Goal: Complete application form

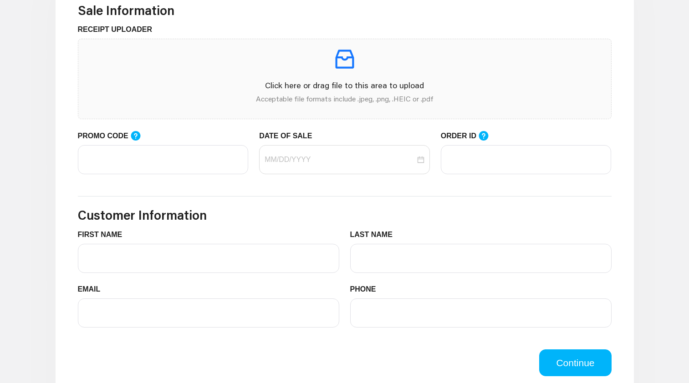
scroll to position [294, 0]
click at [421, 157] on div at bounding box center [344, 158] width 160 height 11
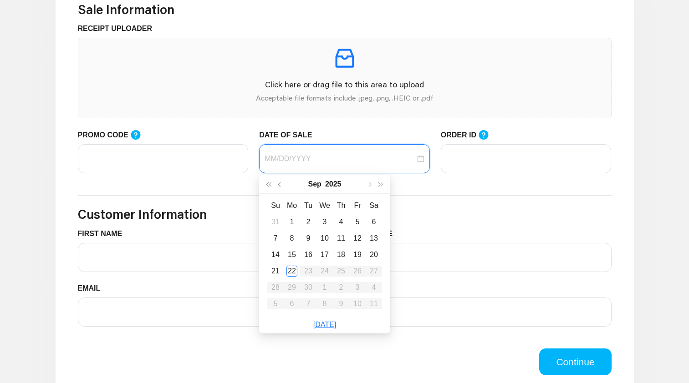
click at [421, 157] on div at bounding box center [344, 158] width 160 height 11
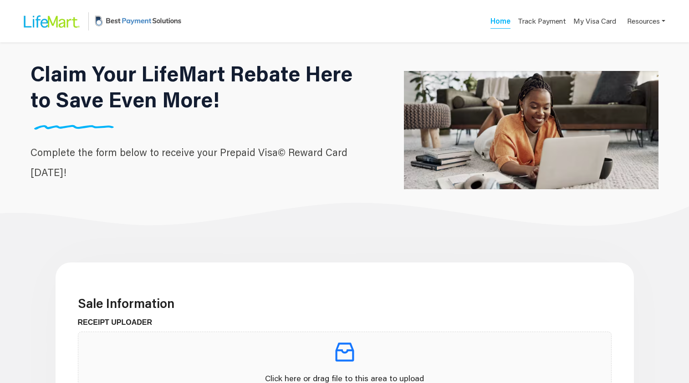
scroll to position [261, 0]
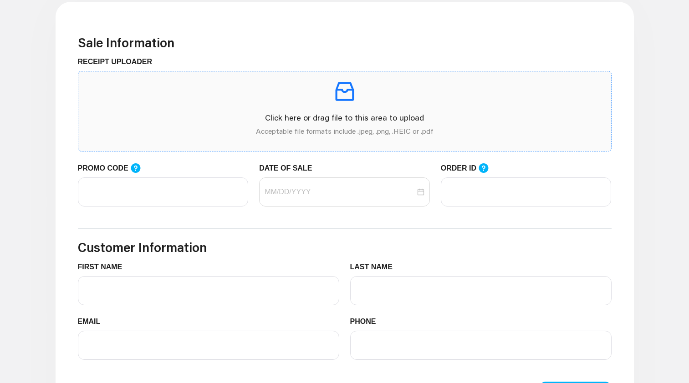
click at [425, 100] on p at bounding box center [345, 91] width 518 height 25
click at [344, 127] on p "Acceptable file formats include .jpeg, .png, .HEIC or .pdf" at bounding box center [345, 131] width 518 height 11
click at [340, 108] on div "Click here or drag file to this area to upload Acceptable file formats include …" at bounding box center [345, 111] width 518 height 65
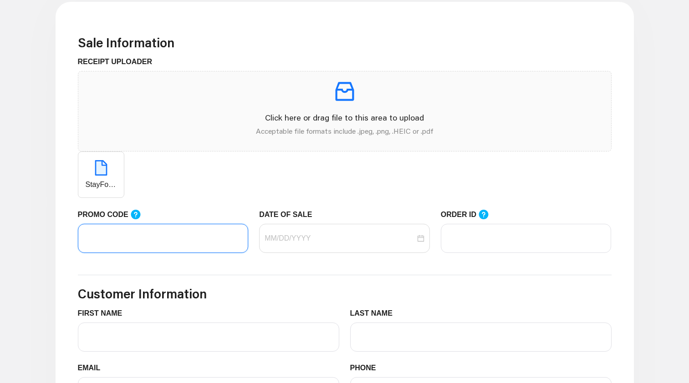
click at [151, 237] on input "PROMO CODE" at bounding box center [163, 238] width 171 height 29
type input "LIFEMART20"
click at [276, 242] on input "DATE OF SALE" at bounding box center [339, 238] width 151 height 11
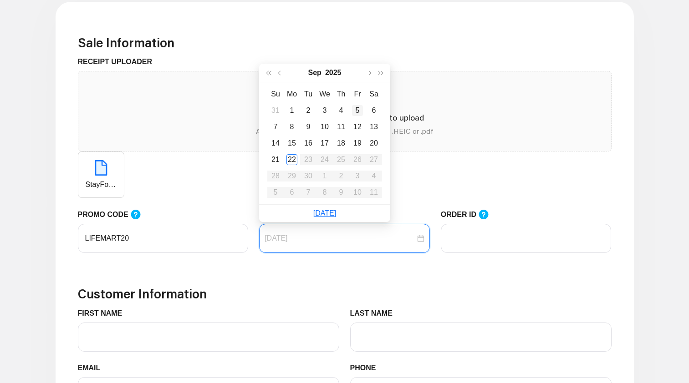
type input "[DATE]"
click at [280, 74] on span "button" at bounding box center [280, 73] width 5 height 5
type input "[DATE]"
click at [278, 189] on div "31" at bounding box center [275, 192] width 11 height 11
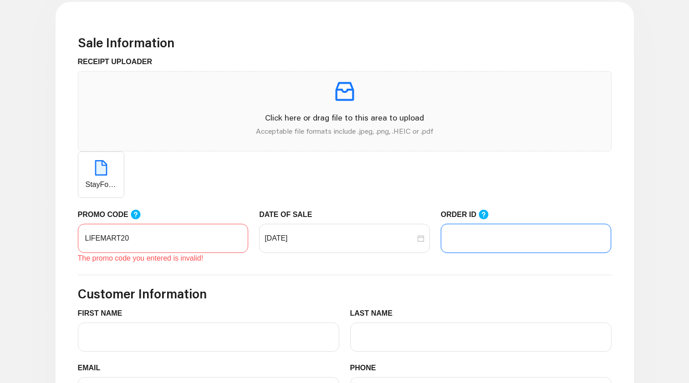
click at [471, 244] on input "ORDER ID" at bounding box center [526, 238] width 171 height 29
type input "82808105"
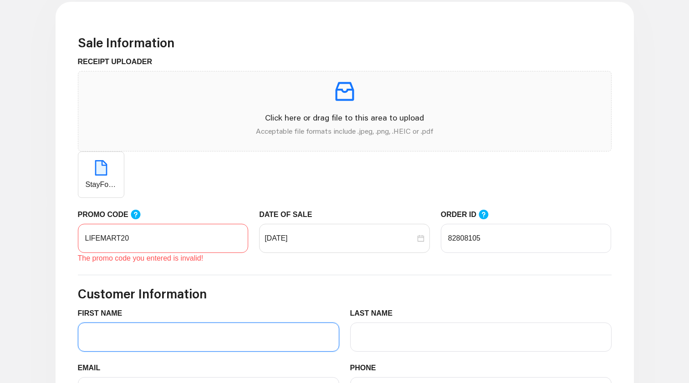
click at [251, 342] on input "FIRST NAME" at bounding box center [208, 337] width 261 height 29
type input "[PERSON_NAME]"
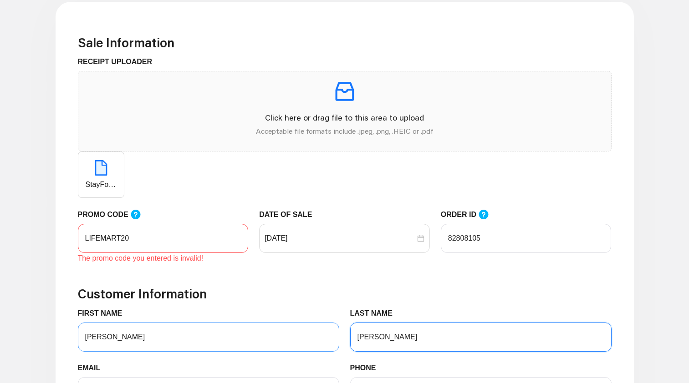
type input "[PERSON_NAME]"
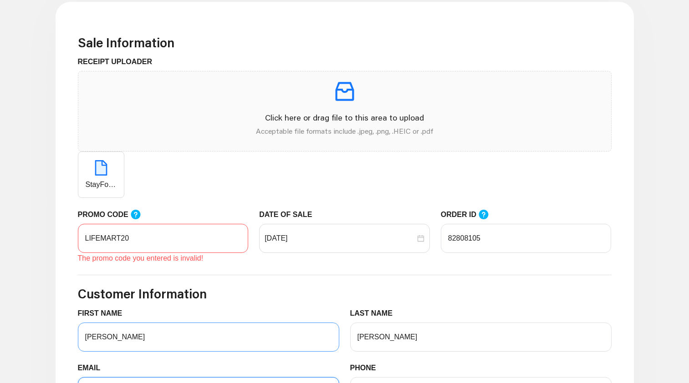
scroll to position [284, 0]
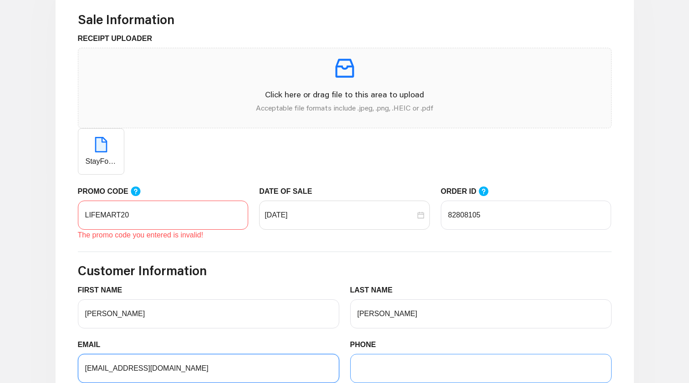
type input "[EMAIL_ADDRESS][DOMAIN_NAME]"
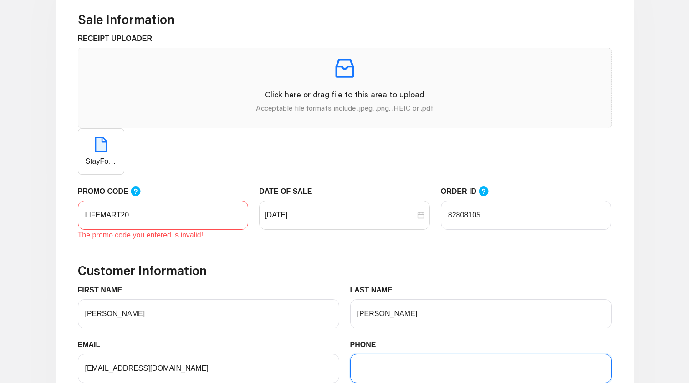
click at [389, 368] on input "PHONE" at bounding box center [480, 368] width 261 height 29
type input "5407984957"
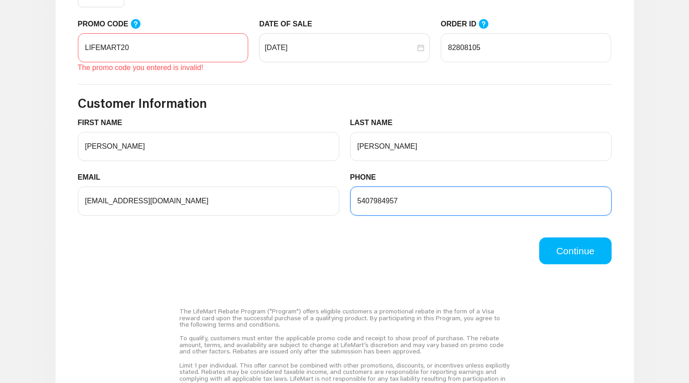
scroll to position [460, 0]
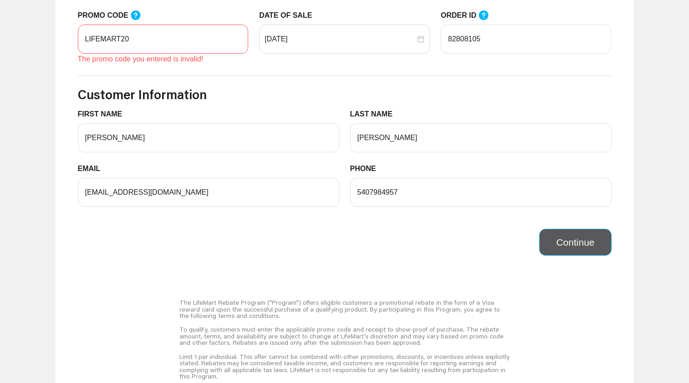
click at [573, 239] on button "Continue" at bounding box center [575, 242] width 72 height 27
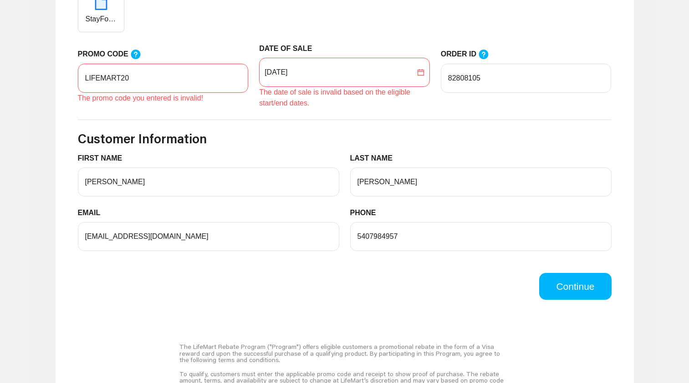
scroll to position [337, 0]
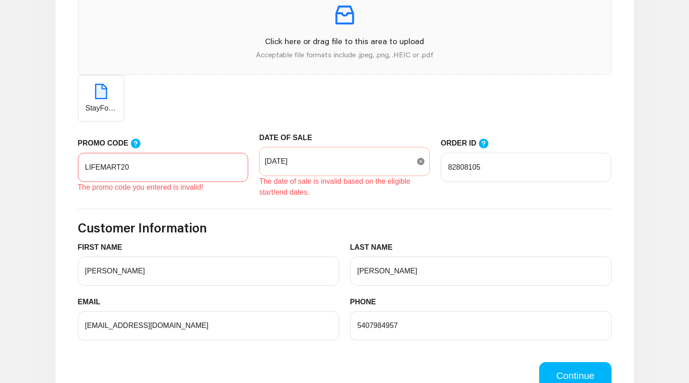
click at [420, 161] on icon "close-circle" at bounding box center [420, 161] width 7 height 7
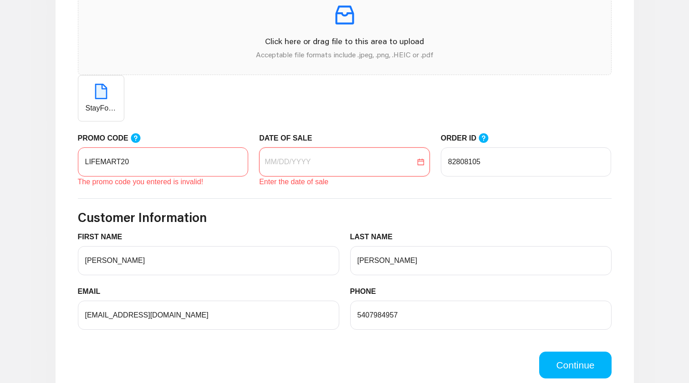
click at [395, 165] on input "DATE OF SALE" at bounding box center [339, 162] width 151 height 11
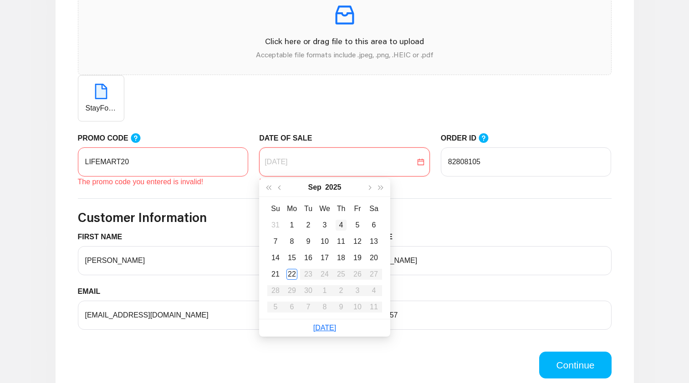
type input "[DATE]"
click at [356, 226] on div "5" at bounding box center [357, 225] width 11 height 11
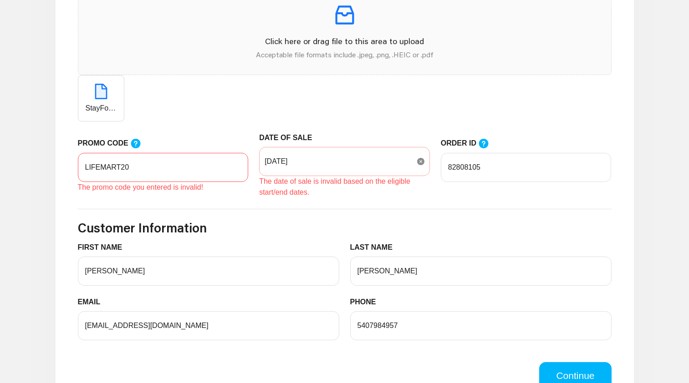
click at [418, 165] on icon "close-circle" at bounding box center [420, 161] width 7 height 7
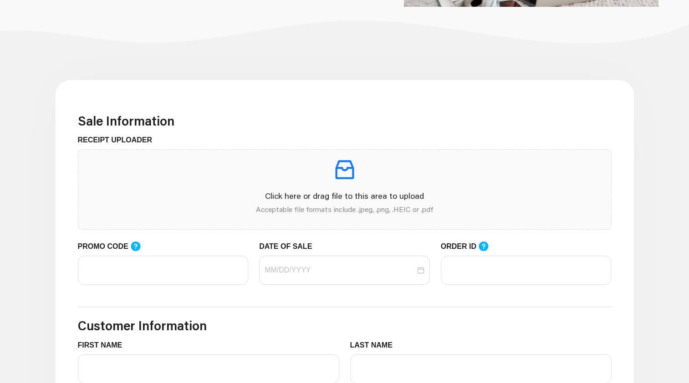
scroll to position [204, 0]
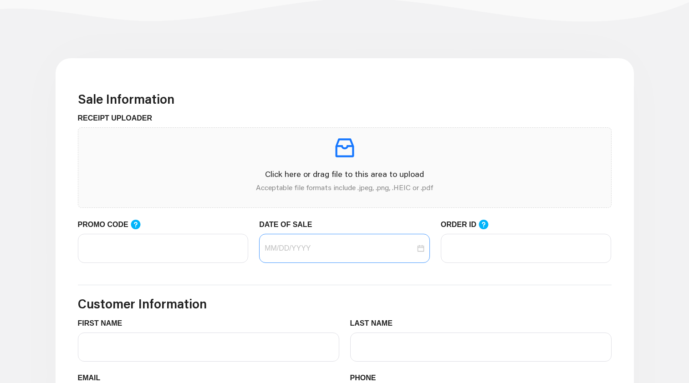
click at [419, 250] on div at bounding box center [344, 248] width 160 height 11
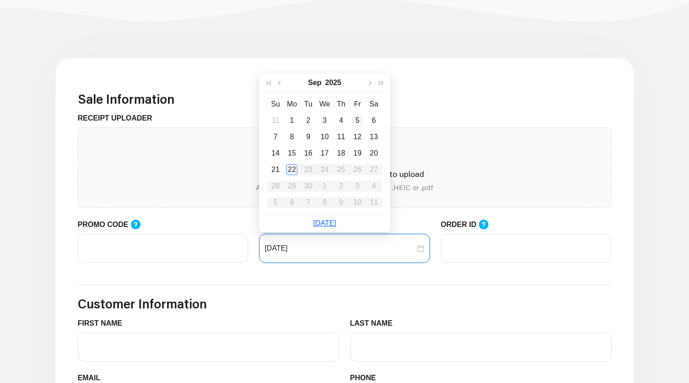
type input "[DATE]"
click at [283, 81] on button "button" at bounding box center [280, 83] width 12 height 18
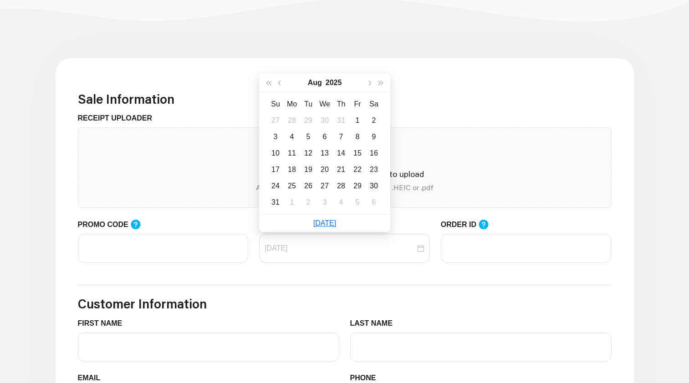
type input "[DATE]"
click at [370, 185] on div "30" at bounding box center [373, 186] width 11 height 11
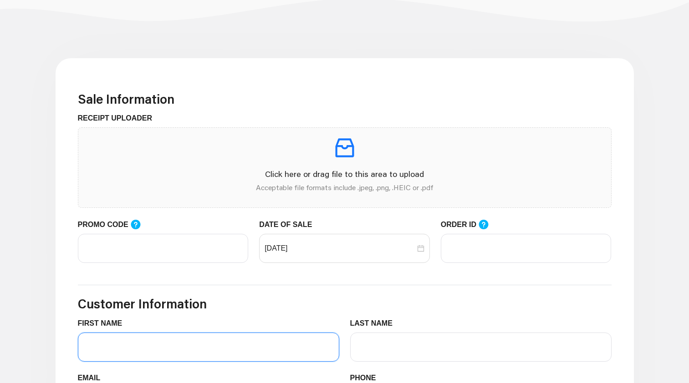
click at [253, 346] on input "FIRST NAME" at bounding box center [208, 347] width 261 height 29
type input "[PERSON_NAME]"
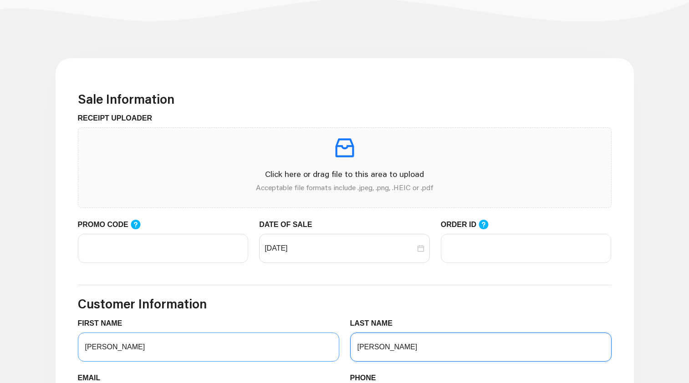
type input "[PERSON_NAME]"
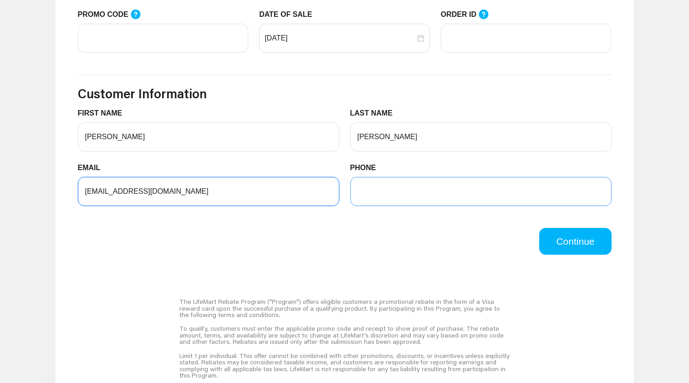
type input "[EMAIL_ADDRESS][DOMAIN_NAME]"
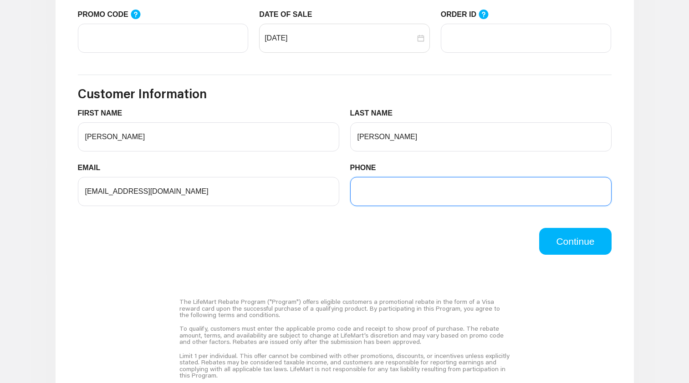
click at [396, 190] on input "PHONE" at bounding box center [480, 191] width 261 height 29
type input "5407984957"
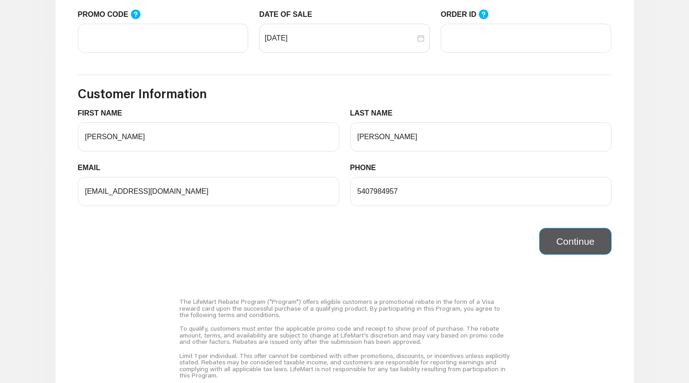
click at [564, 237] on button "Continue" at bounding box center [575, 241] width 72 height 27
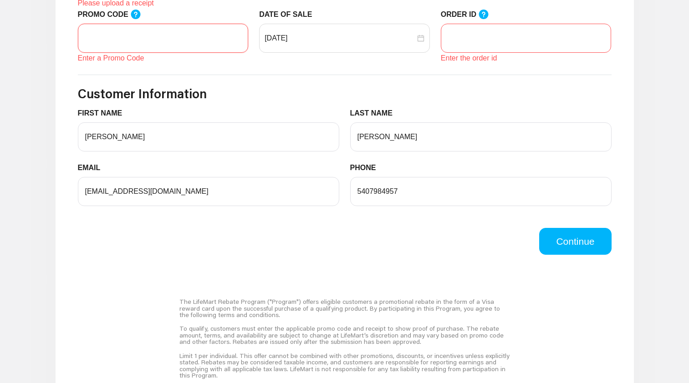
click at [176, 43] on input "PROMO CODE" at bounding box center [163, 38] width 171 height 29
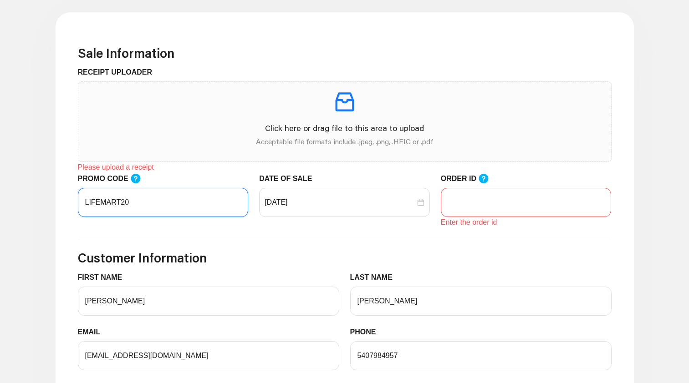
scroll to position [232, 0]
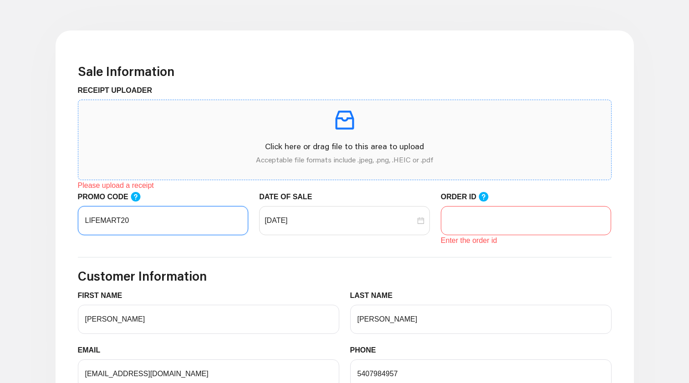
type input "LIFEMART20"
click at [348, 123] on icon "inbox" at bounding box center [344, 119] width 25 height 25
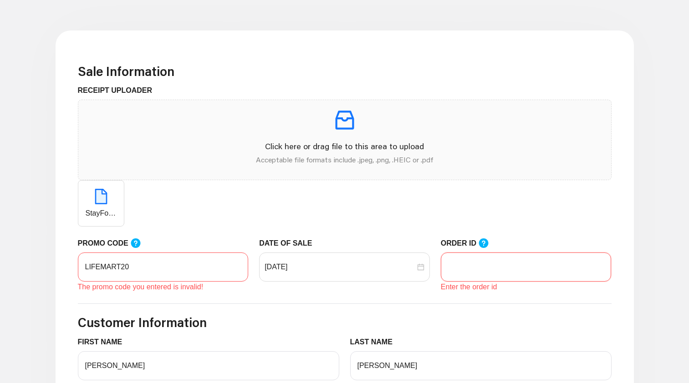
click at [475, 259] on input "ORDER ID" at bounding box center [526, 267] width 171 height 29
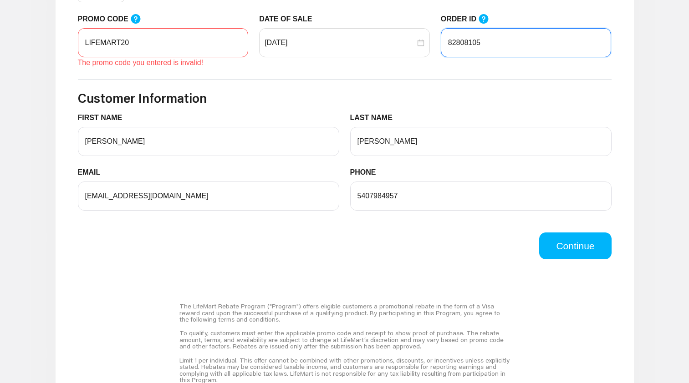
scroll to position [486, 0]
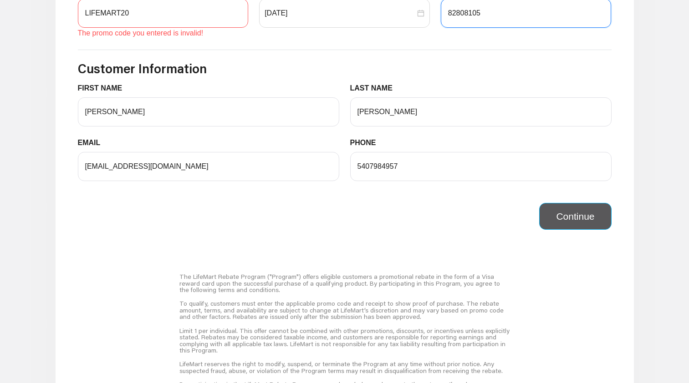
type input "82808105"
click at [573, 227] on button "Continue" at bounding box center [575, 216] width 72 height 27
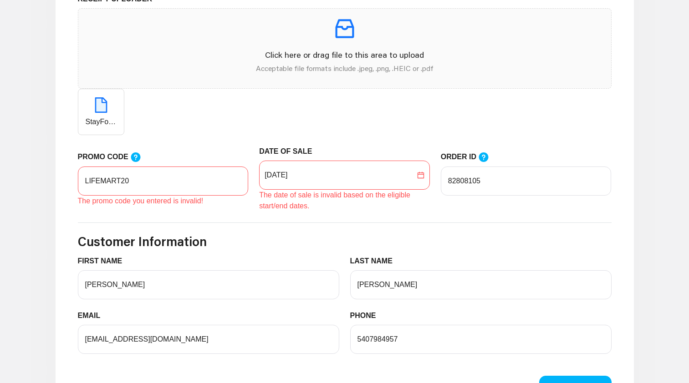
scroll to position [326, 0]
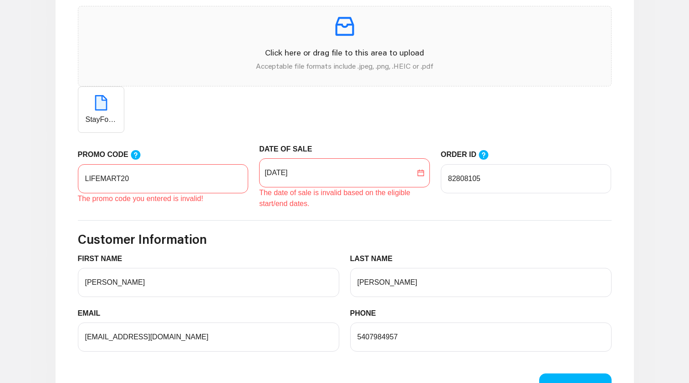
click at [287, 200] on div "The date of sale is invalid based on the eligible start/end dates." at bounding box center [344, 199] width 171 height 22
